Goal: Communication & Community: Answer question/provide support

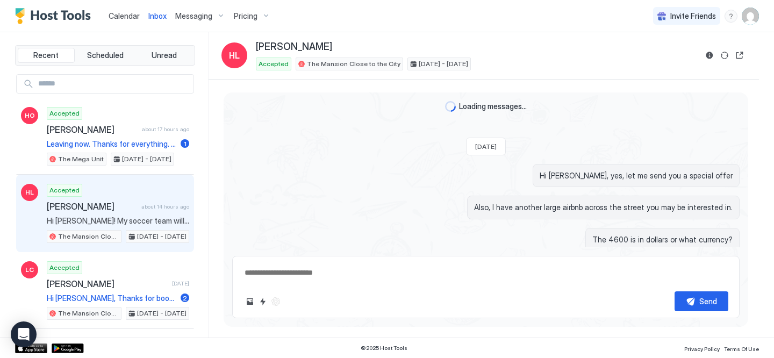
scroll to position [864, 0]
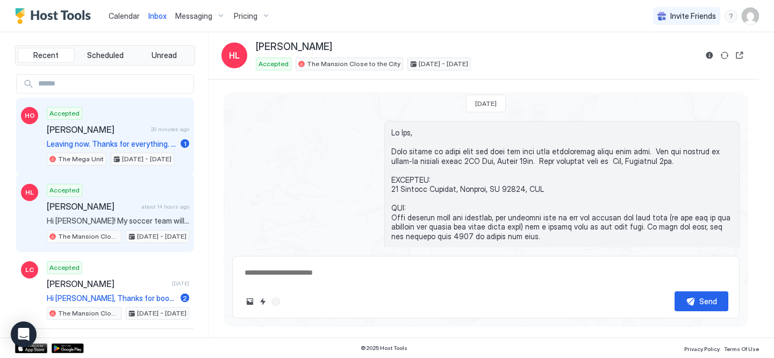
click at [126, 129] on span "[PERSON_NAME]" at bounding box center [97, 129] width 100 height 11
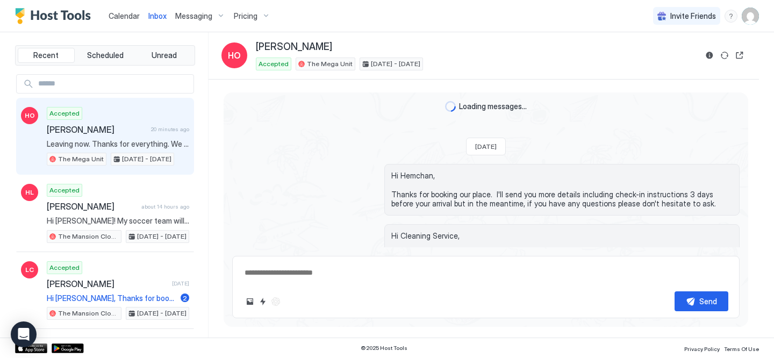
scroll to position [1229, 0]
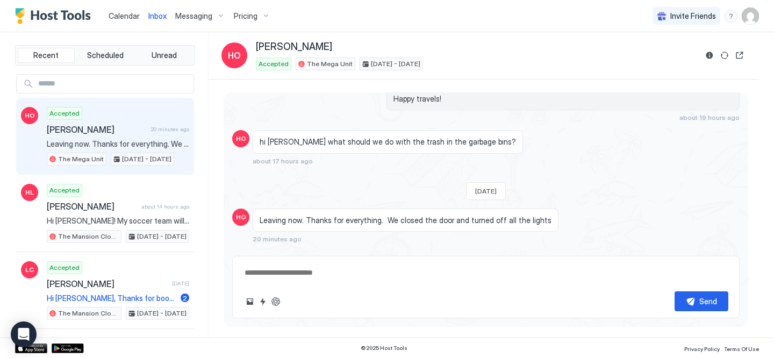
click at [415, 279] on textarea at bounding box center [485, 273] width 485 height 20
type textarea "**********"
click at [710, 300] on div "Send" at bounding box center [708, 300] width 18 height 11
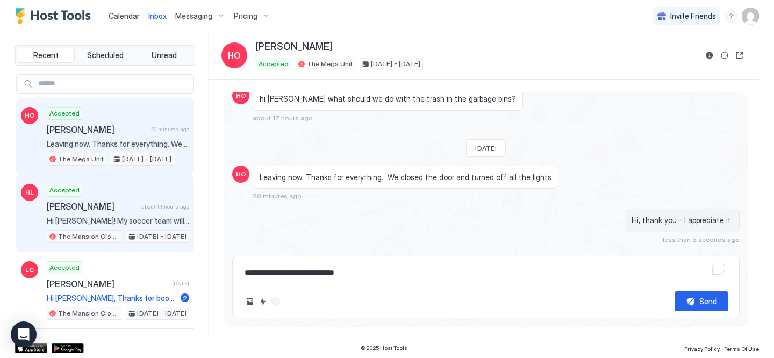
click at [124, 213] on div "Accepted [PERSON_NAME] about 14 hours ago Hi [PERSON_NAME]! My soccer team will…" at bounding box center [118, 213] width 142 height 59
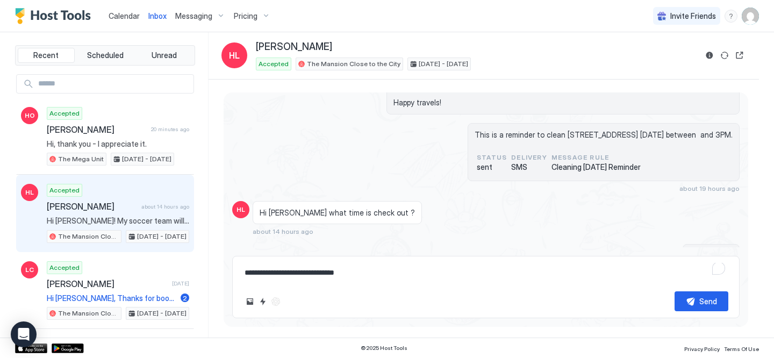
scroll to position [1721, 0]
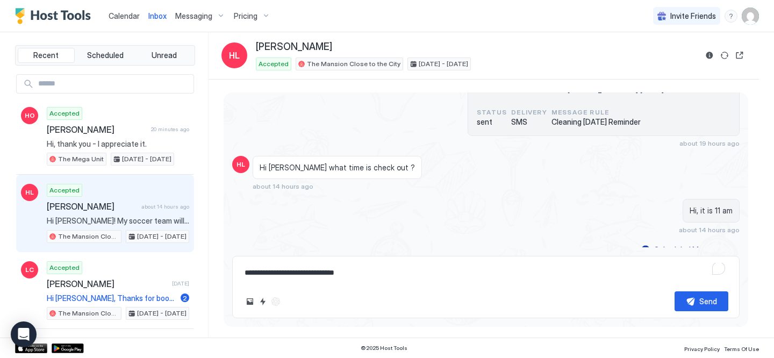
click at [104, 201] on span "[PERSON_NAME]" at bounding box center [92, 206] width 90 height 11
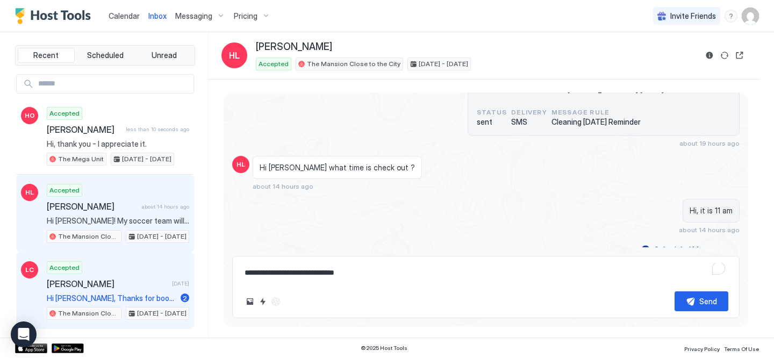
click at [96, 278] on span "[PERSON_NAME]" at bounding box center [107, 283] width 121 height 11
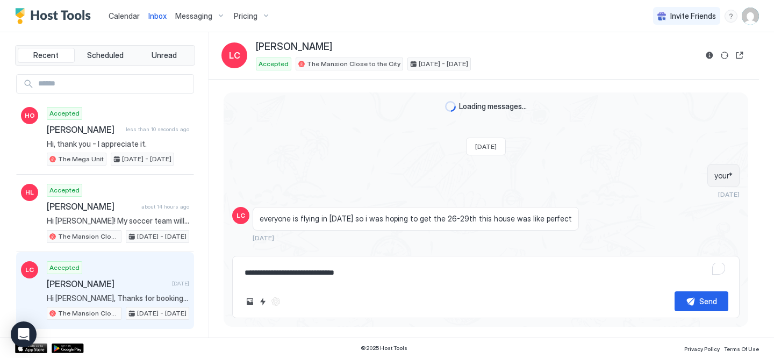
scroll to position [906, 0]
